Goal: Information Seeking & Learning: Learn about a topic

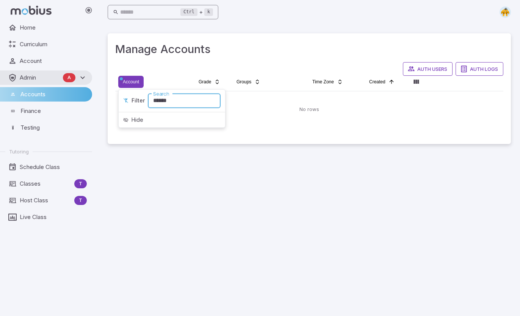
click at [132, 13] on input "text" at bounding box center [150, 12] width 61 height 15
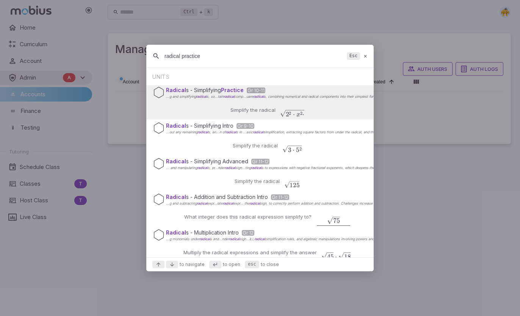
click at [181, 56] on input "radical practice" at bounding box center [254, 56] width 179 height 14
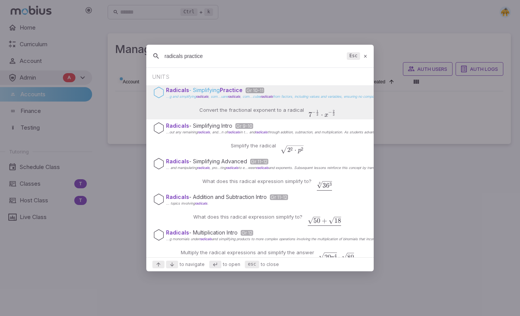
type input "radicals practice"
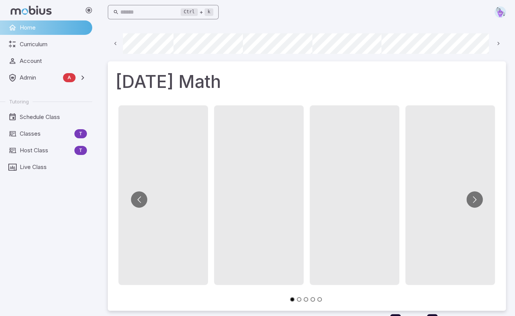
scroll to position [0, 538]
click at [136, 13] on input "text" at bounding box center [150, 12] width 61 height 15
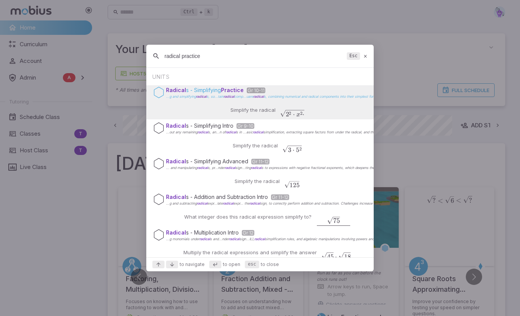
type input "radical practice"
click at [218, 91] on span "s - Simplifying Practice" at bounding box center [215, 90] width 58 height 6
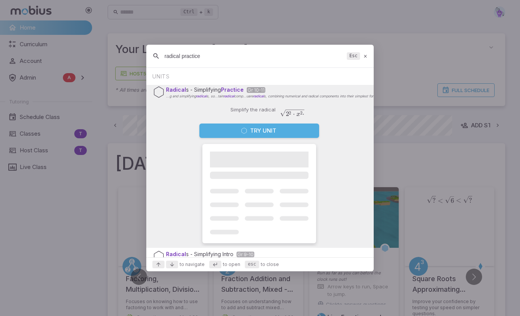
click at [249, 130] on button "Try Unit" at bounding box center [259, 131] width 120 height 14
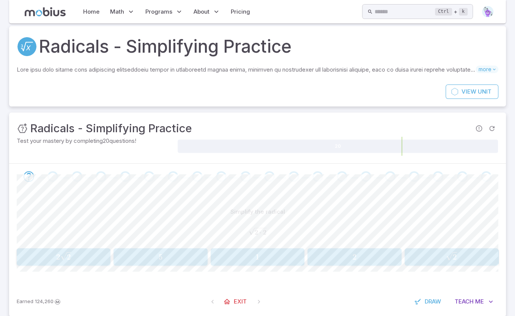
scroll to position [18, 0]
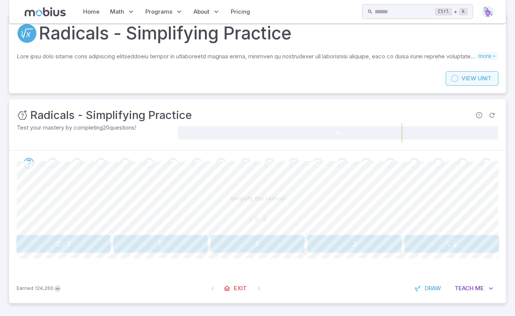
click at [475, 79] on span "View" at bounding box center [468, 78] width 15 height 8
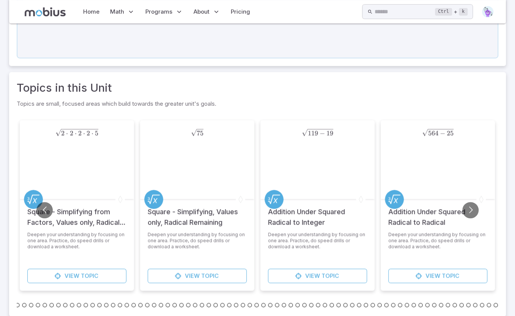
scroll to position [279, 0]
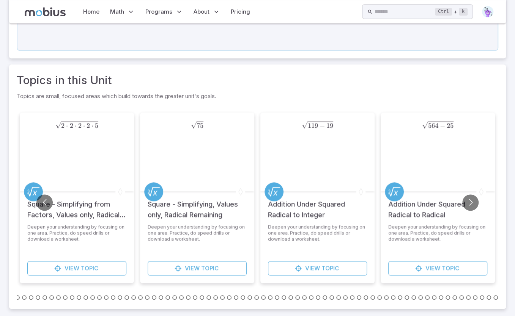
click at [223, 297] on button "Go to slide 56" at bounding box center [222, 297] width 5 height 5
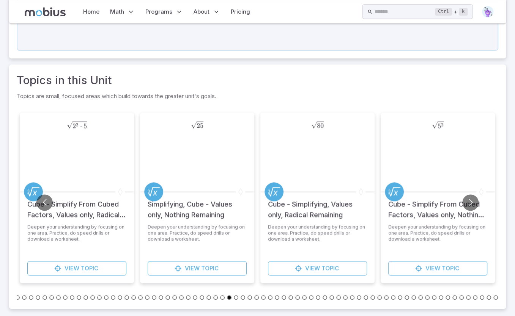
click at [276, 297] on button "Go to slide 64" at bounding box center [277, 297] width 5 height 5
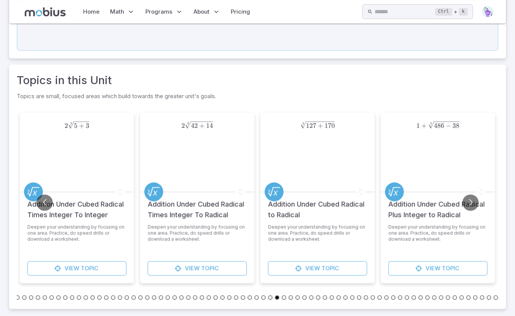
click at [309, 299] on li at bounding box center [312, 297] width 7 height 8
click at [339, 298] on button "Go to slide 73" at bounding box center [338, 297] width 5 height 5
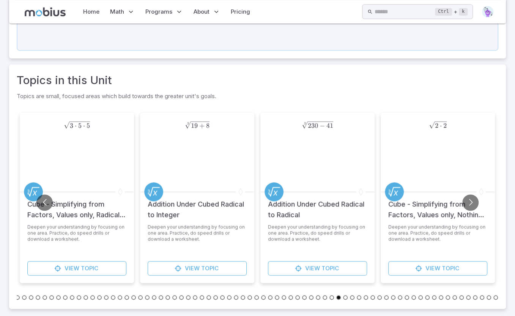
click at [353, 298] on button "Go to slide 75" at bounding box center [352, 297] width 5 height 5
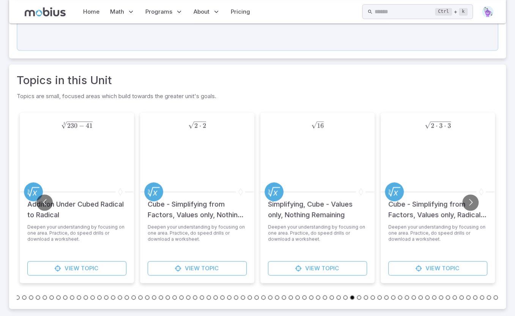
click at [414, 297] on button "Go to slide 84" at bounding box center [413, 297] width 5 height 5
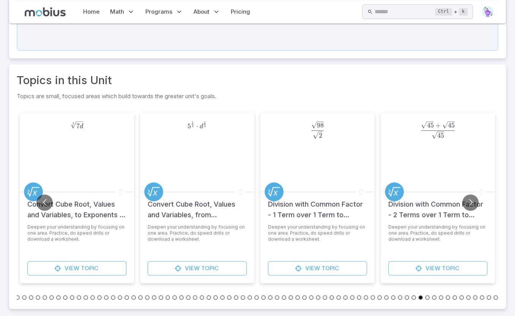
click at [466, 298] on button "Go to slide 92" at bounding box center [468, 297] width 5 height 5
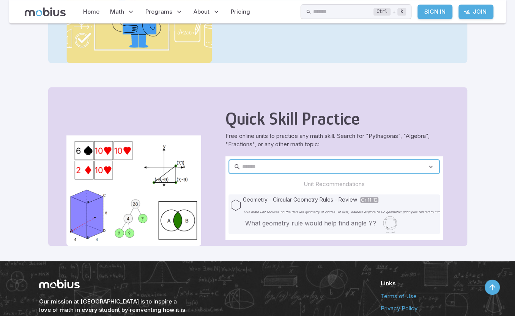
scroll to position [385, 0]
